Goal: Check status: Check status

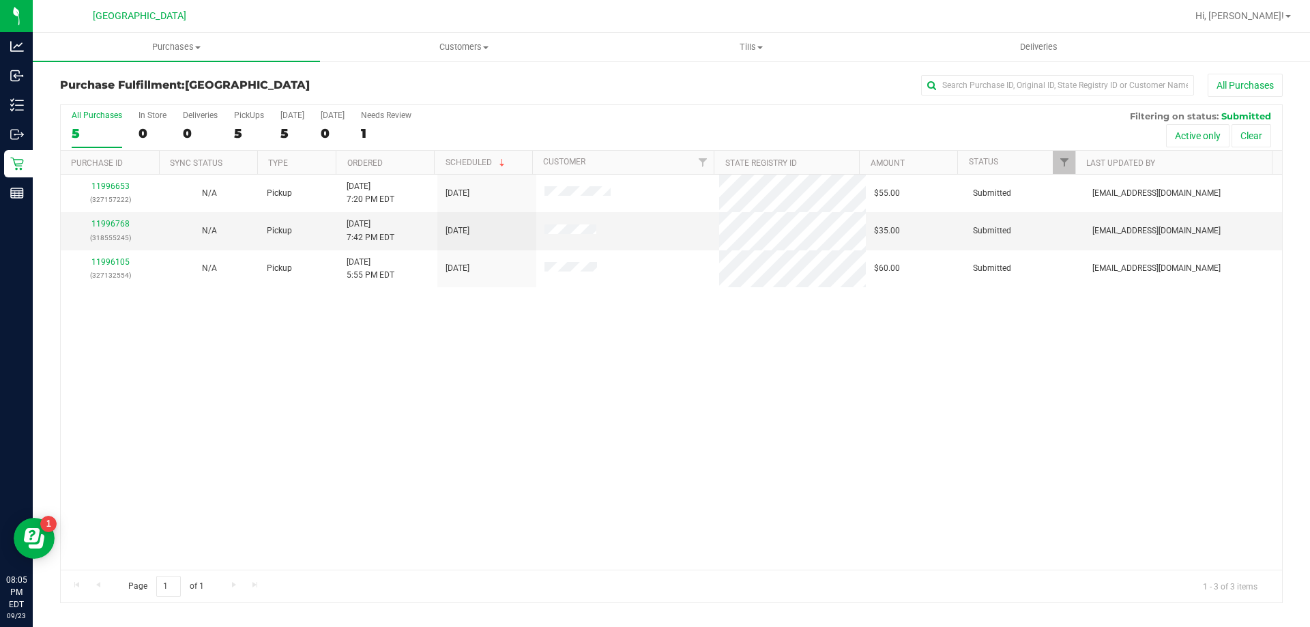
click at [342, 14] on div at bounding box center [715, 16] width 942 height 27
click at [260, 10] on div at bounding box center [715, 16] width 942 height 27
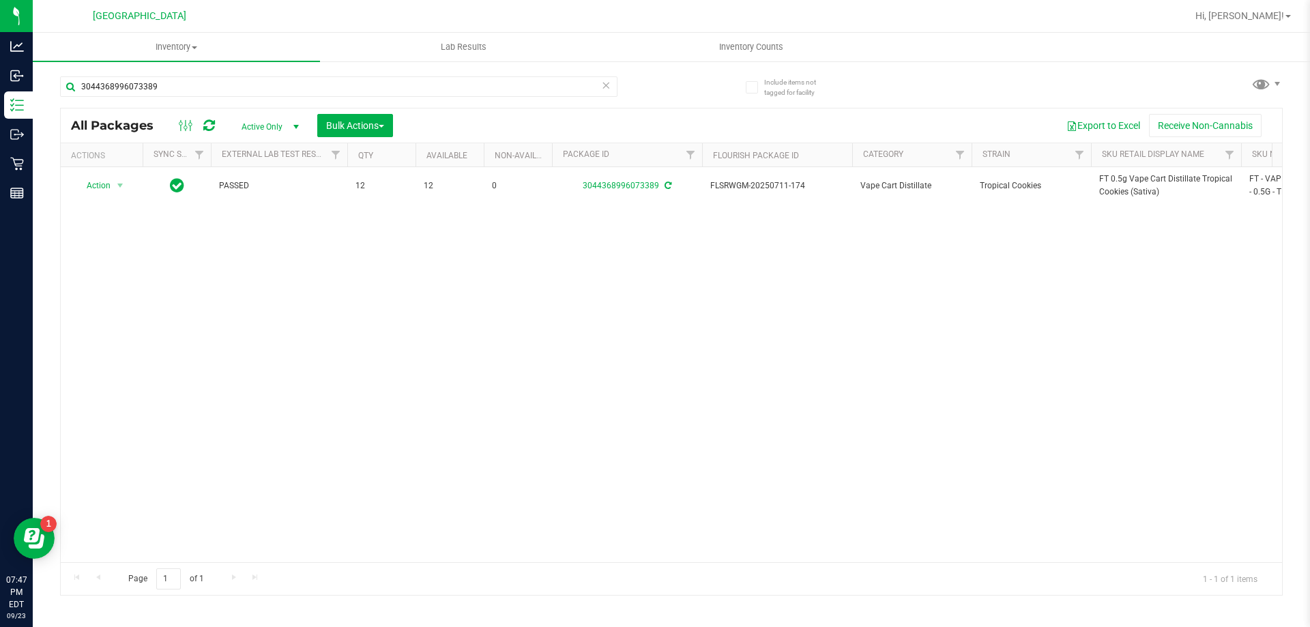
click at [606, 82] on icon at bounding box center [606, 84] width 10 height 16
click at [648, 87] on div at bounding box center [365, 86] width 611 height 44
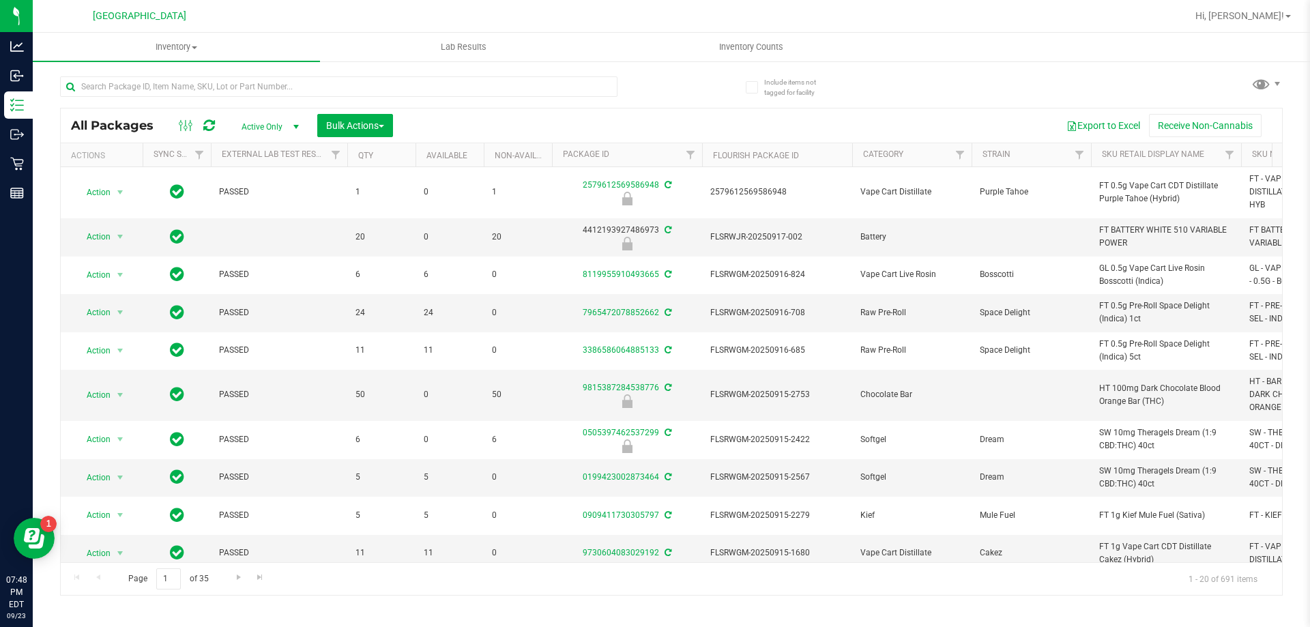
click at [658, 89] on div at bounding box center [365, 86] width 611 height 44
